Goal: Task Accomplishment & Management: Use online tool/utility

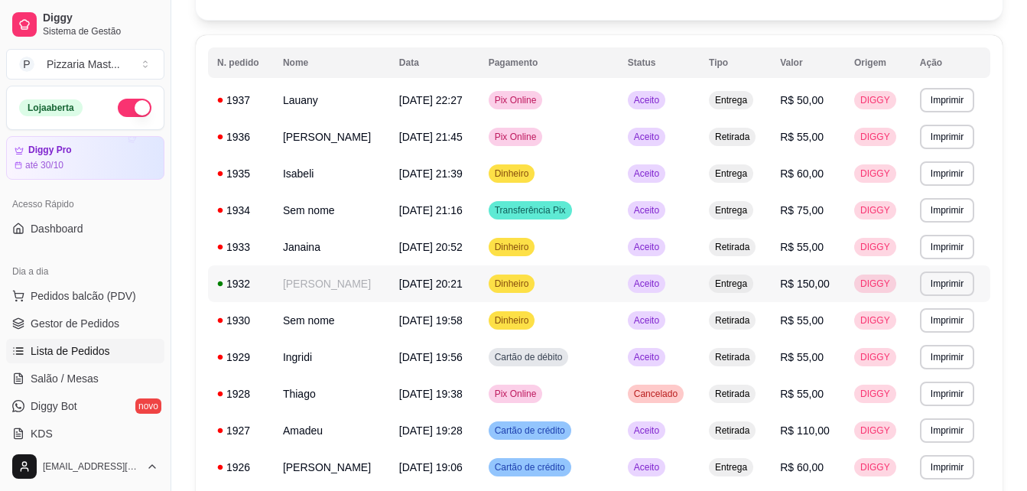
scroll to position [66, 0]
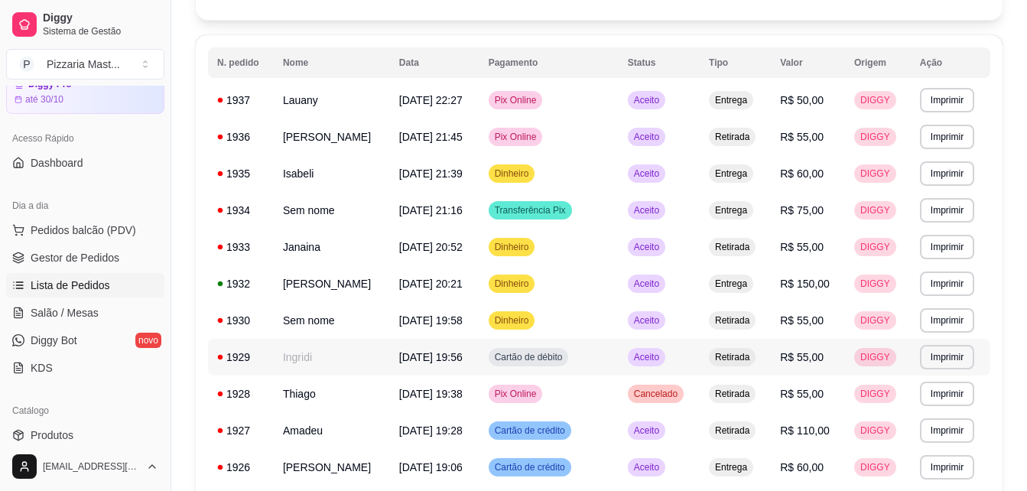
click at [641, 354] on span "Aceito" at bounding box center [646, 357] width 31 height 12
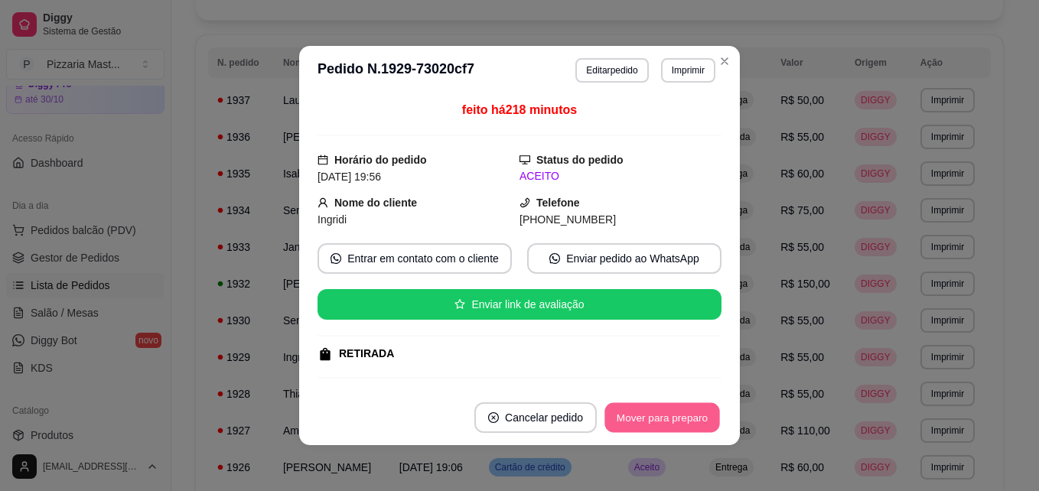
click at [632, 404] on button "Mover para preparo" at bounding box center [661, 418] width 115 height 30
click at [632, 404] on button "Mover para retirada disponível" at bounding box center [636, 418] width 164 height 30
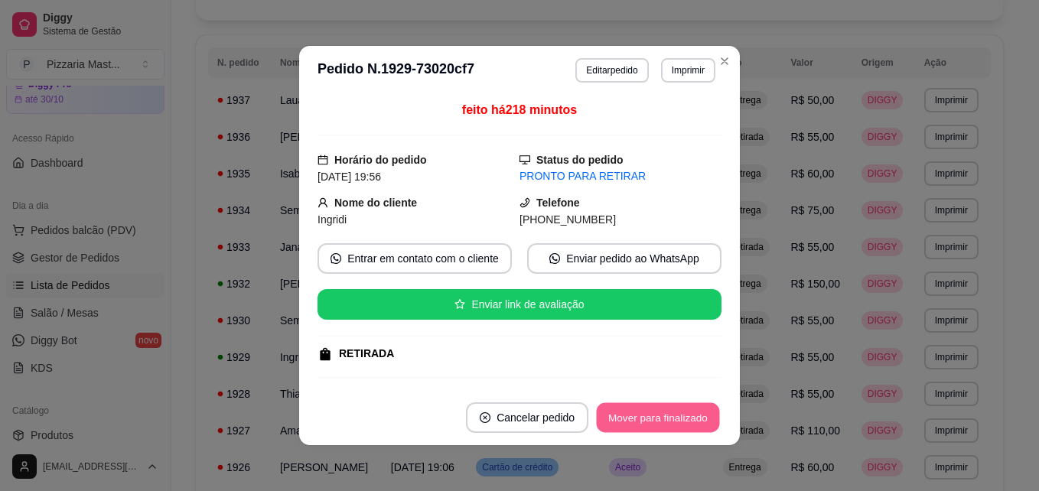
click at [632, 404] on button "Mover para finalizado" at bounding box center [657, 418] width 123 height 30
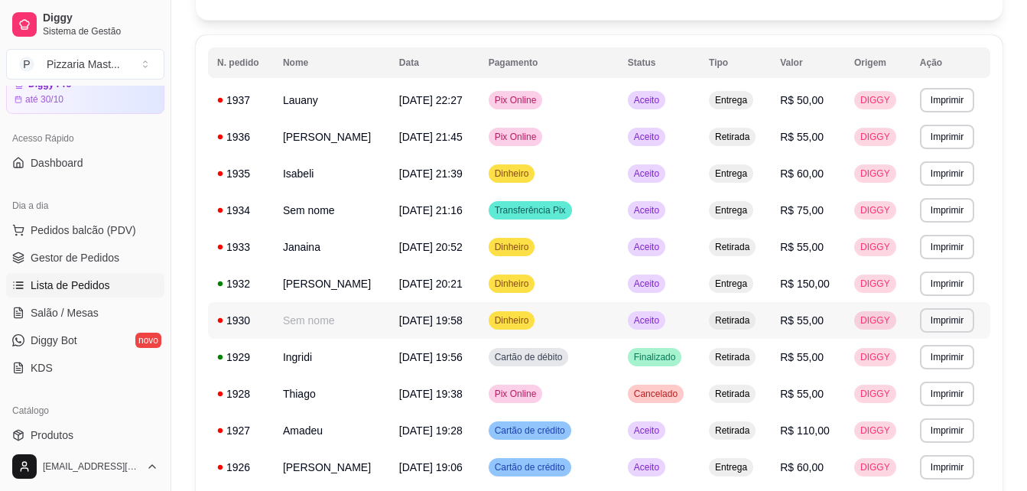
click at [635, 317] on span "Aceito" at bounding box center [646, 320] width 31 height 12
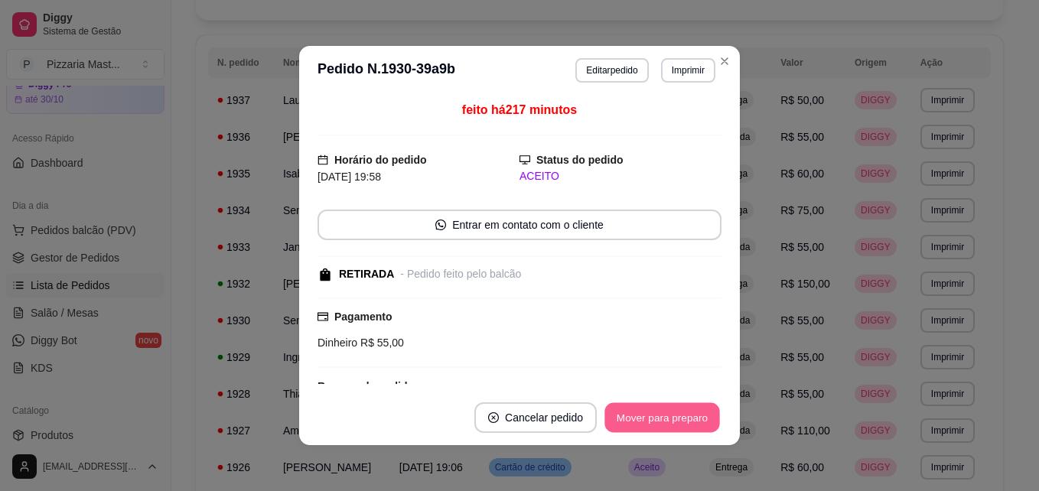
click at [655, 421] on button "Mover para preparo" at bounding box center [661, 418] width 115 height 30
click at [655, 421] on button "Mover para retirada disponível" at bounding box center [636, 418] width 164 height 30
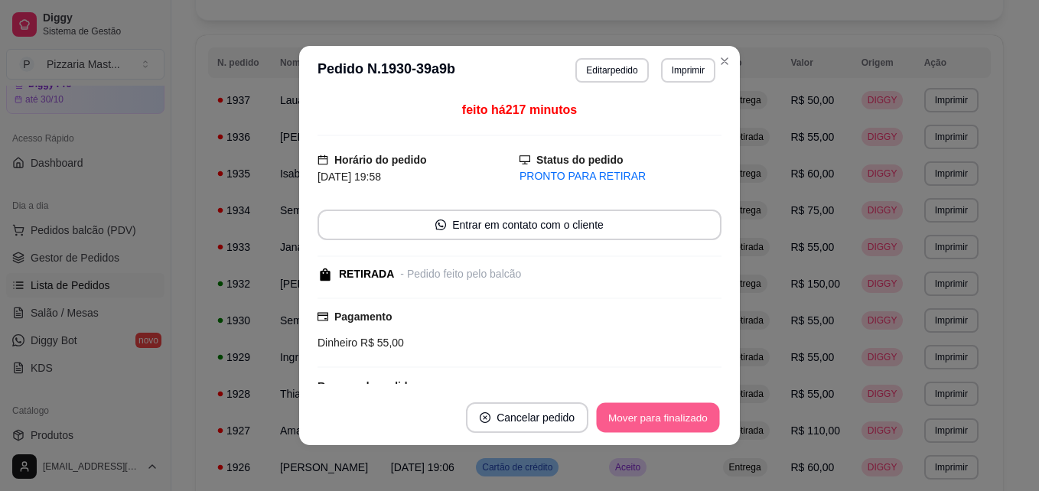
click at [655, 421] on button "Mover para finalizado" at bounding box center [657, 418] width 123 height 30
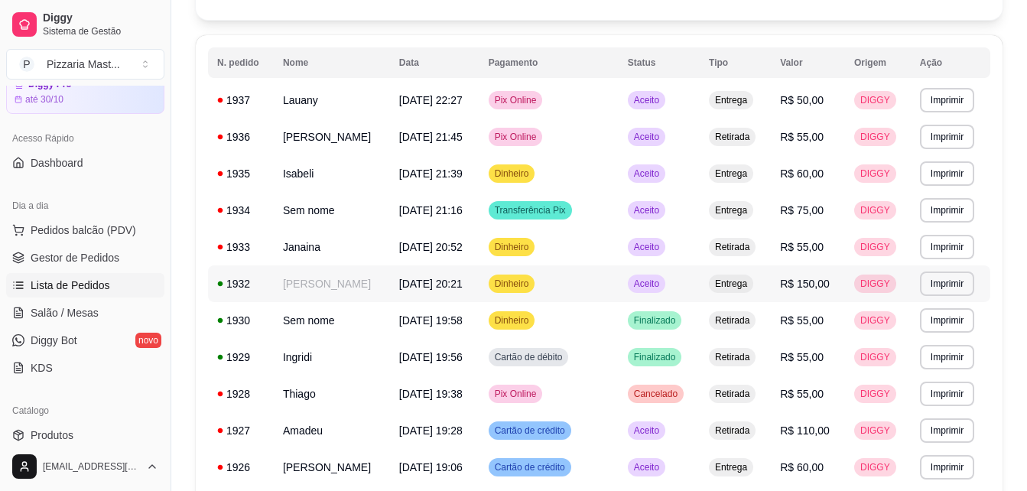
click at [635, 281] on span "Aceito" at bounding box center [646, 284] width 31 height 12
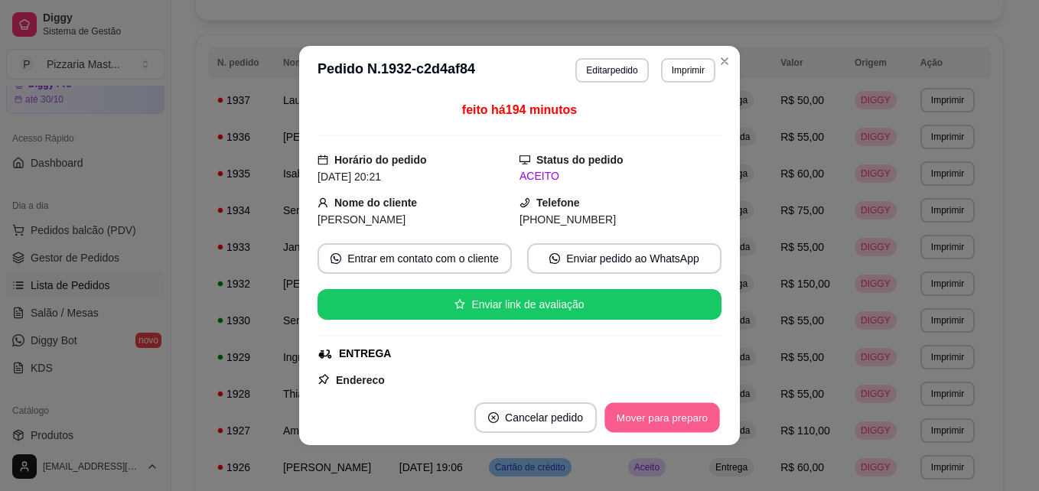
click at [638, 415] on button "Mover para preparo" at bounding box center [661, 418] width 115 height 30
click at [638, 415] on button "Mover para entrega" at bounding box center [662, 418] width 115 height 30
click at [646, 414] on button "Mover para finalizado" at bounding box center [657, 418] width 123 height 30
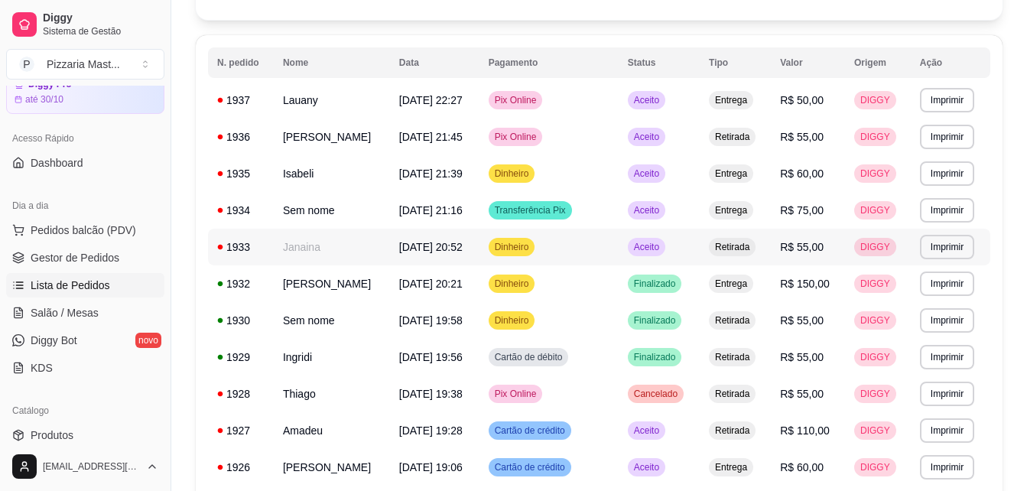
click at [635, 251] on span "Aceito" at bounding box center [646, 247] width 31 height 12
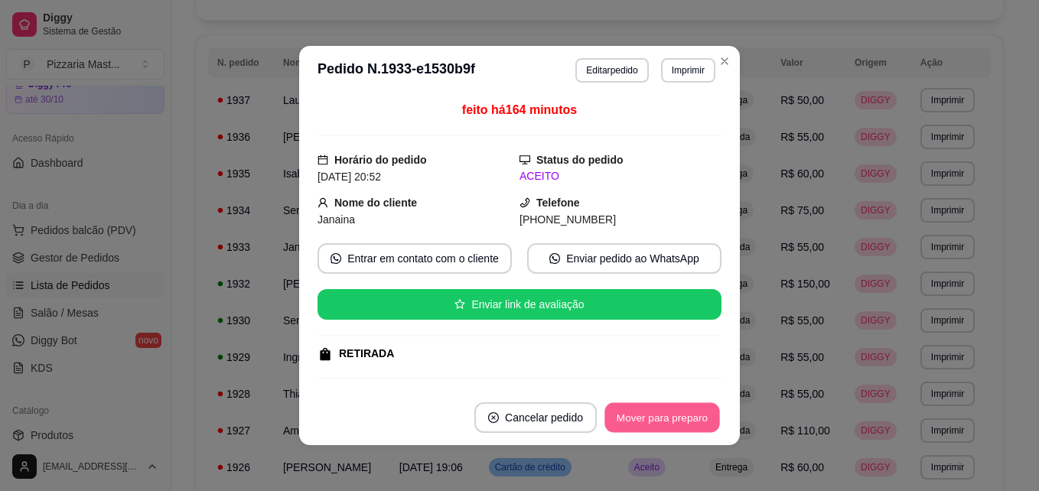
click at [636, 418] on button "Mover para preparo" at bounding box center [661, 418] width 115 height 30
click at [636, 418] on button "Mover para retirada disponível" at bounding box center [636, 418] width 164 height 30
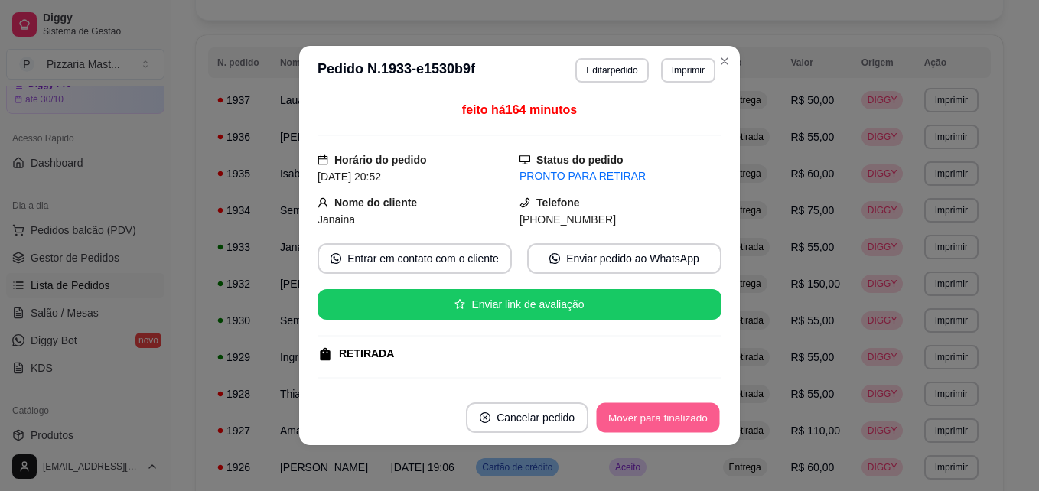
click at [636, 418] on button "Mover para finalizado" at bounding box center [657, 418] width 123 height 30
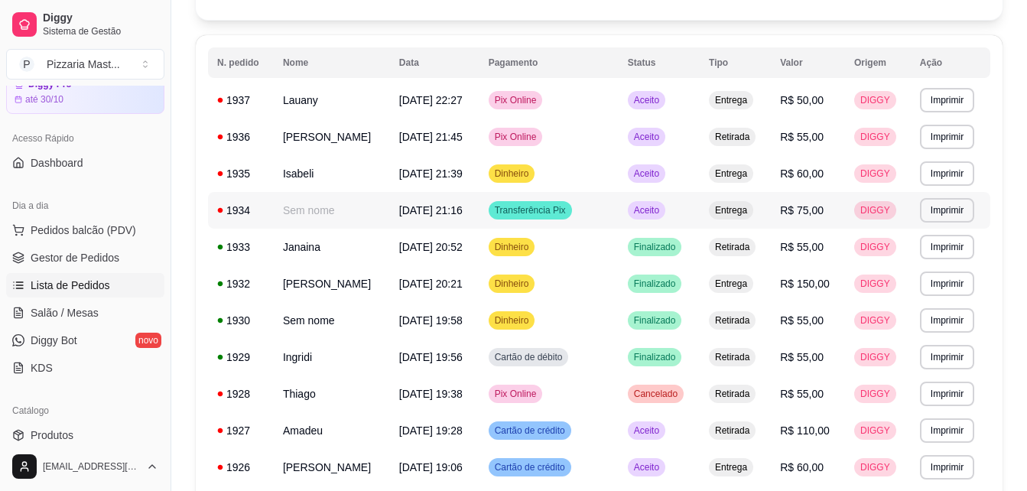
click at [648, 204] on span "Aceito" at bounding box center [646, 210] width 31 height 12
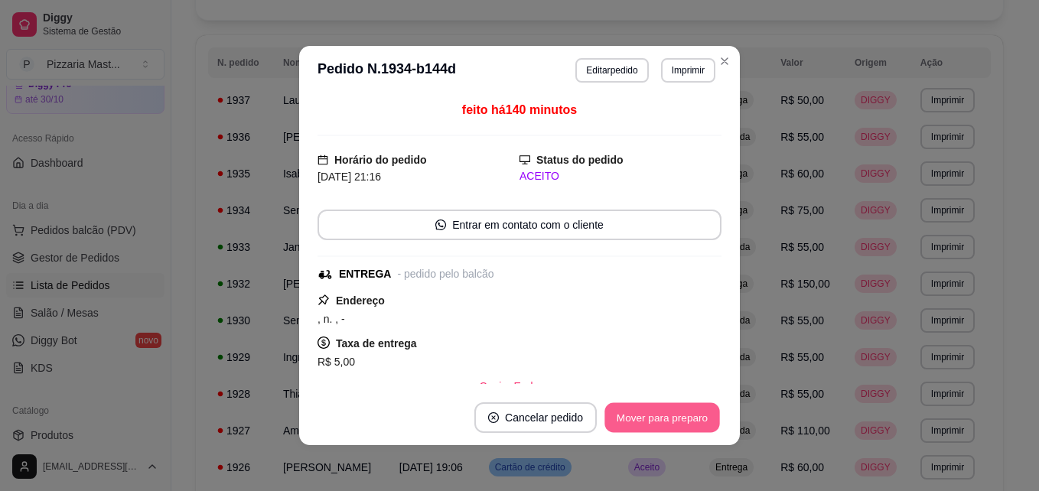
click at [619, 419] on button "Mover para preparo" at bounding box center [661, 418] width 115 height 30
click at [619, 419] on button "Mover para entrega" at bounding box center [662, 418] width 115 height 30
click at [619, 419] on button "Mover para finalizado" at bounding box center [657, 418] width 123 height 30
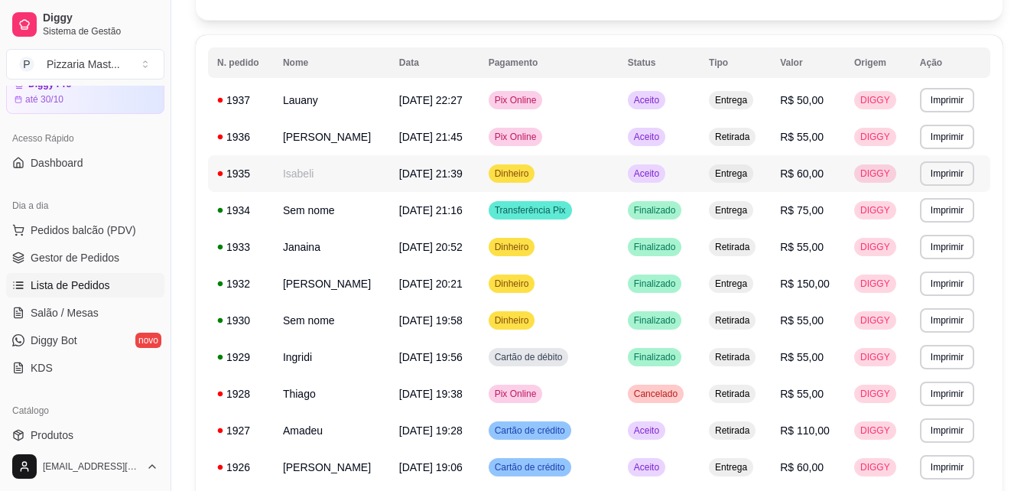
click at [645, 168] on span "Aceito" at bounding box center [646, 173] width 31 height 12
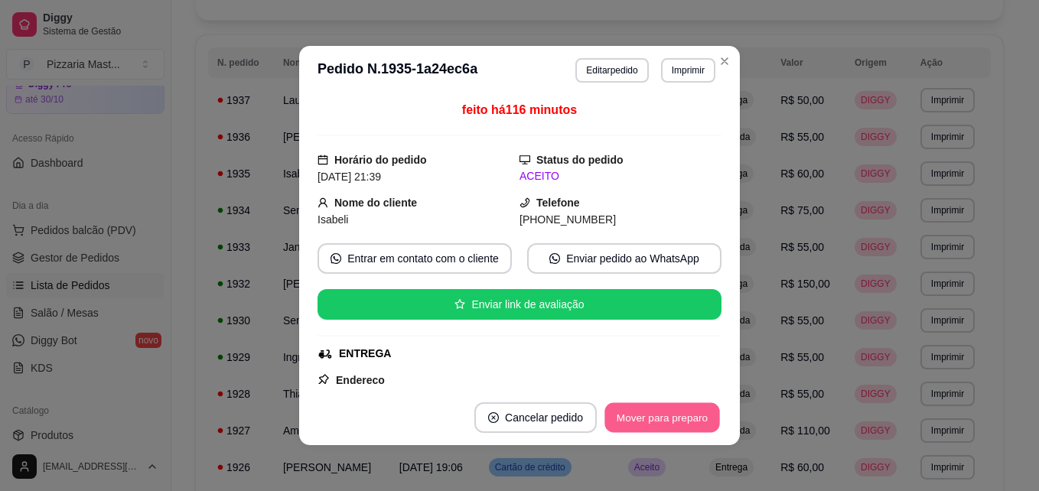
click at [659, 415] on button "Mover para preparo" at bounding box center [661, 418] width 115 height 30
click at [659, 415] on button "Mover para entrega" at bounding box center [662, 418] width 115 height 30
click at [659, 415] on button "Mover para finalizado" at bounding box center [657, 418] width 123 height 30
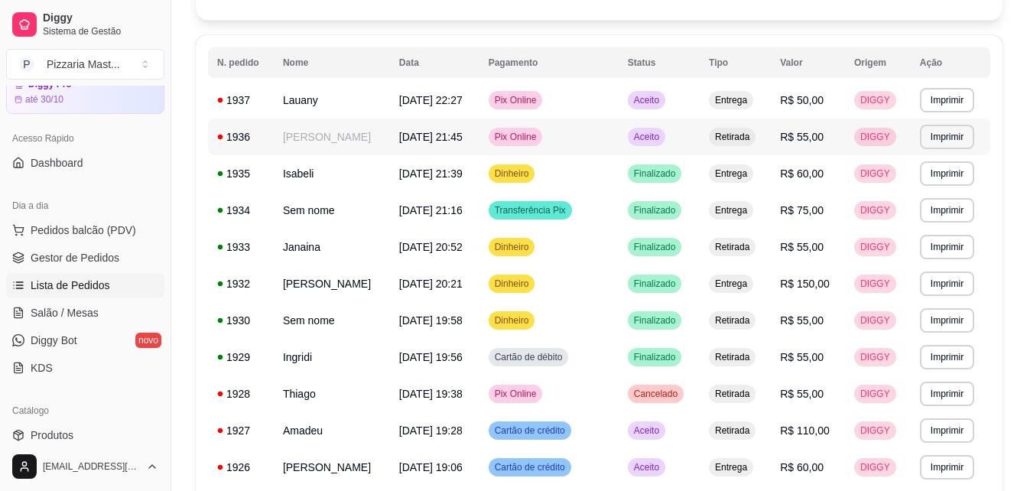
click at [645, 132] on span "Aceito" at bounding box center [646, 137] width 31 height 12
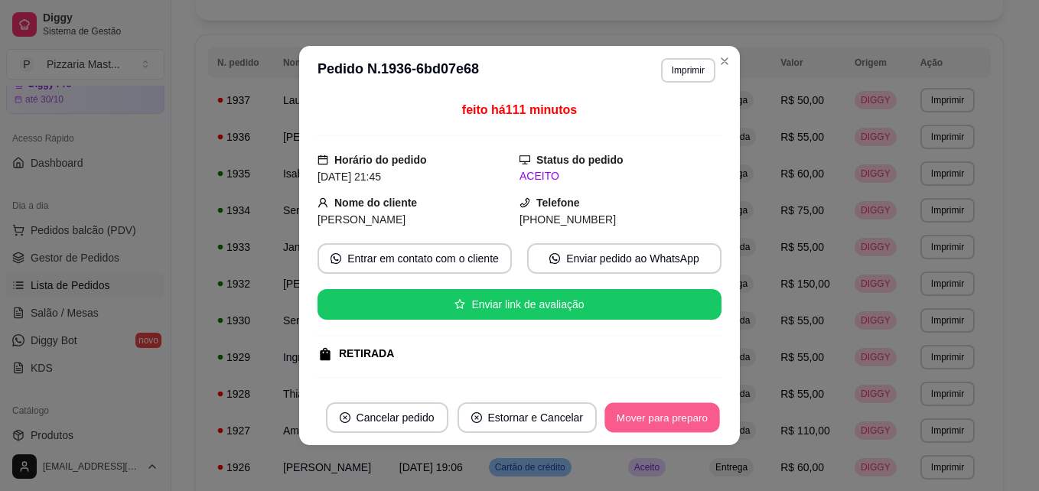
click at [621, 411] on button "Mover para preparo" at bounding box center [661, 418] width 115 height 30
click at [621, 411] on button "Mover para retirada disponível" at bounding box center [636, 418] width 164 height 30
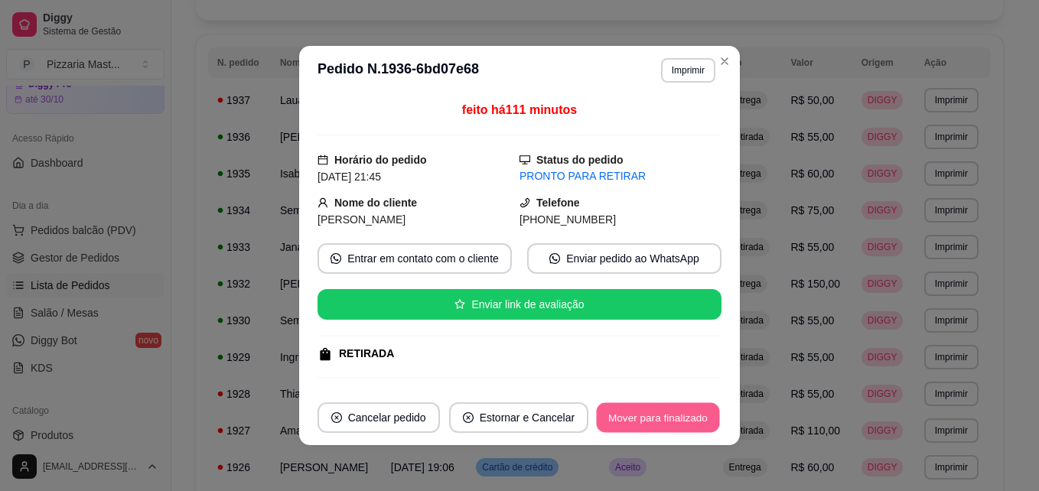
click at [621, 411] on button "Mover para finalizado" at bounding box center [657, 418] width 123 height 30
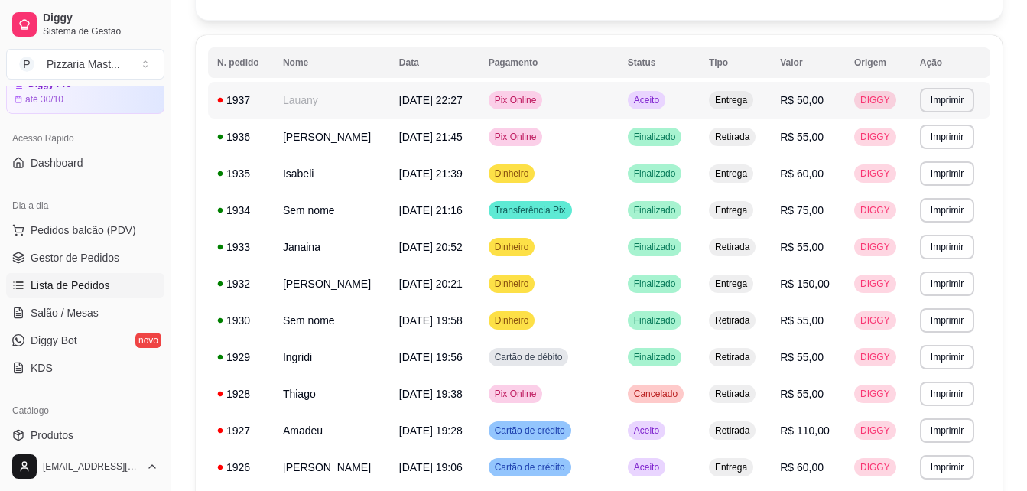
click at [648, 96] on span "Aceito" at bounding box center [646, 100] width 31 height 12
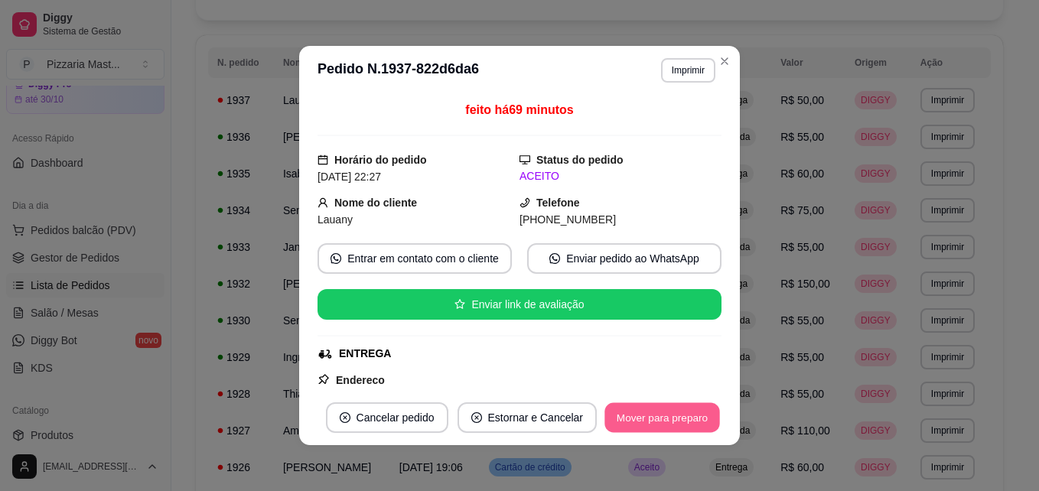
click at [673, 412] on button "Mover para preparo" at bounding box center [661, 418] width 115 height 30
click at [673, 412] on button "Mover para entrega" at bounding box center [662, 418] width 115 height 30
click at [673, 412] on button "Mover para finalizado" at bounding box center [657, 418] width 123 height 30
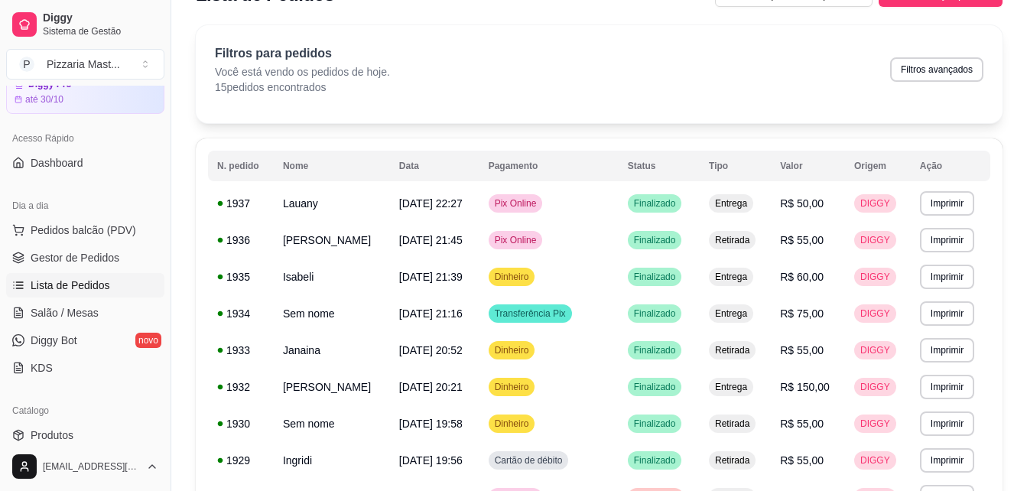
scroll to position [35, 0]
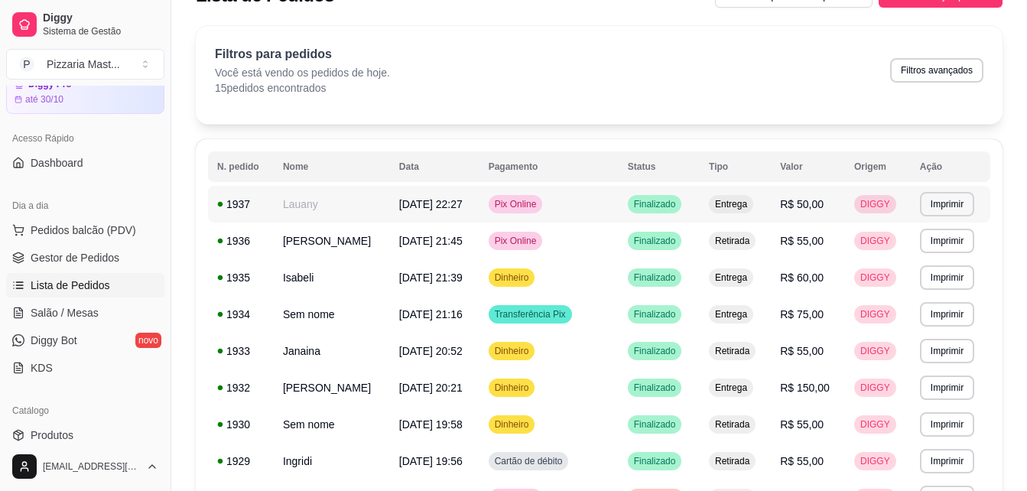
click at [560, 214] on td "Pix Online" at bounding box center [548, 204] width 139 height 37
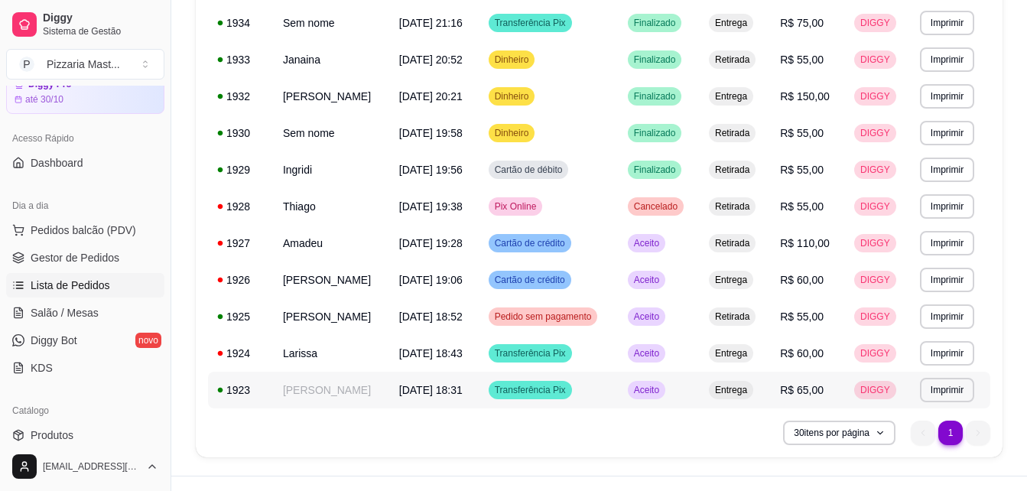
scroll to position [0, 0]
